Goal: Navigation & Orientation: Find specific page/section

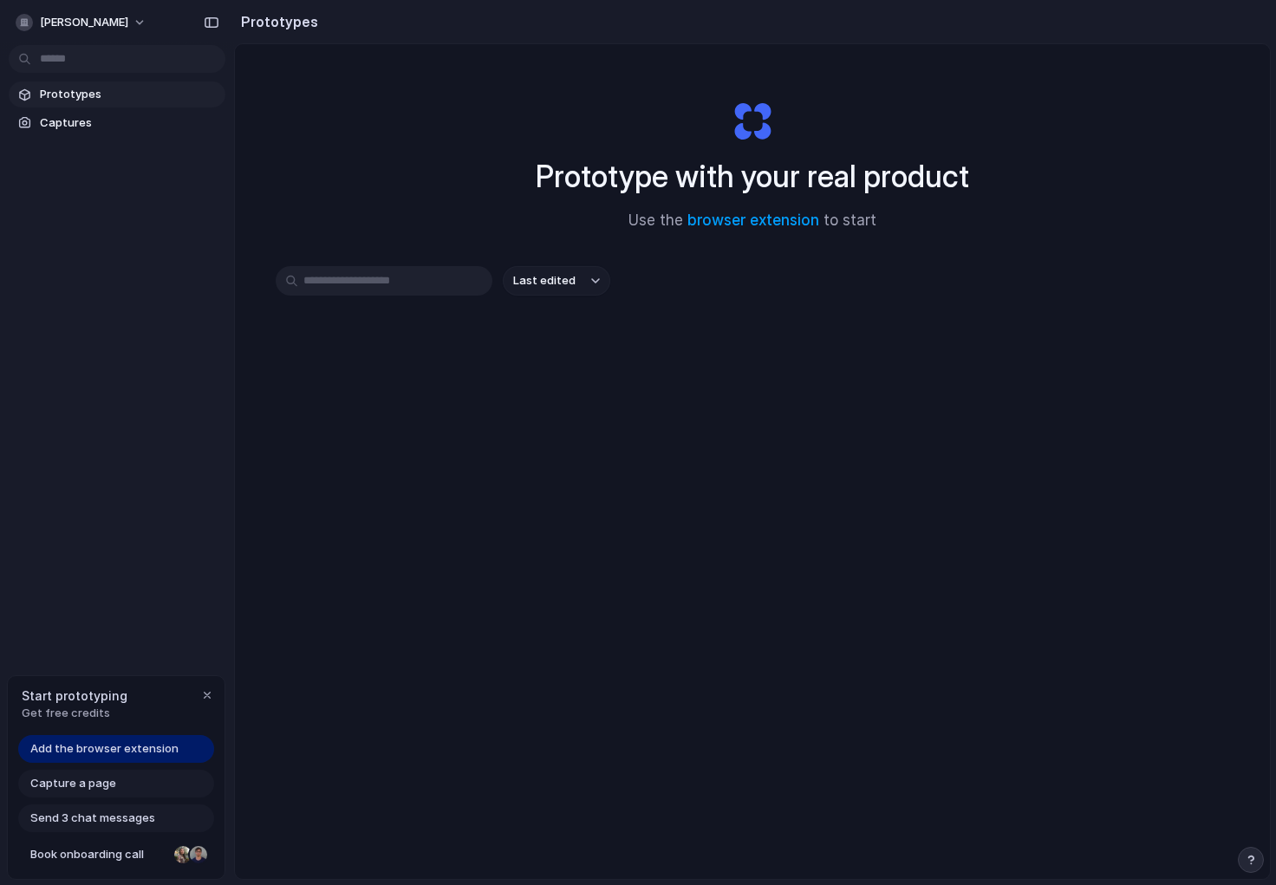
click at [152, 749] on span "Add the browser extension" at bounding box center [104, 748] width 148 height 17
click at [84, 113] on link "Captures" at bounding box center [117, 123] width 217 height 26
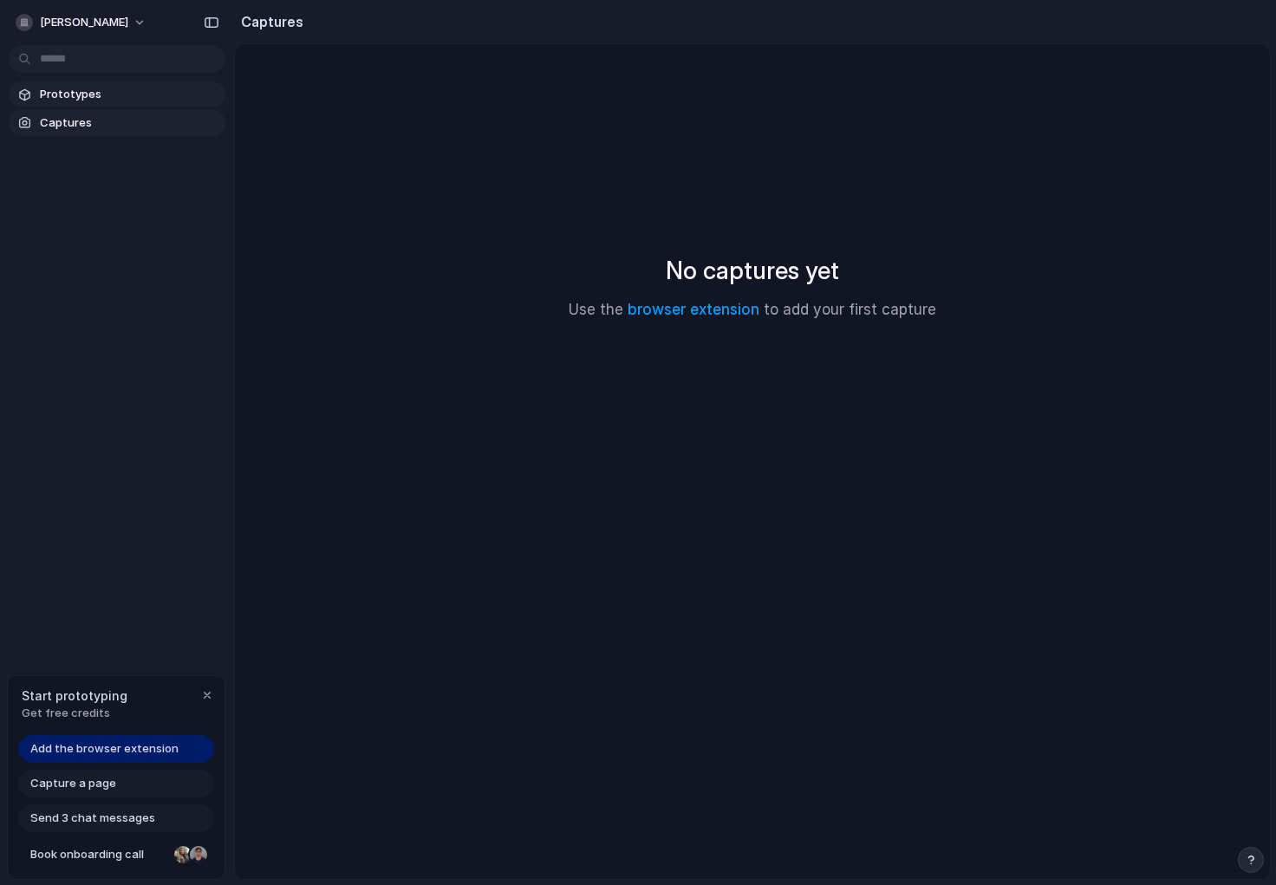
click at [107, 102] on span "Prototypes" at bounding box center [129, 94] width 179 height 17
